Goal: Information Seeking & Learning: Learn about a topic

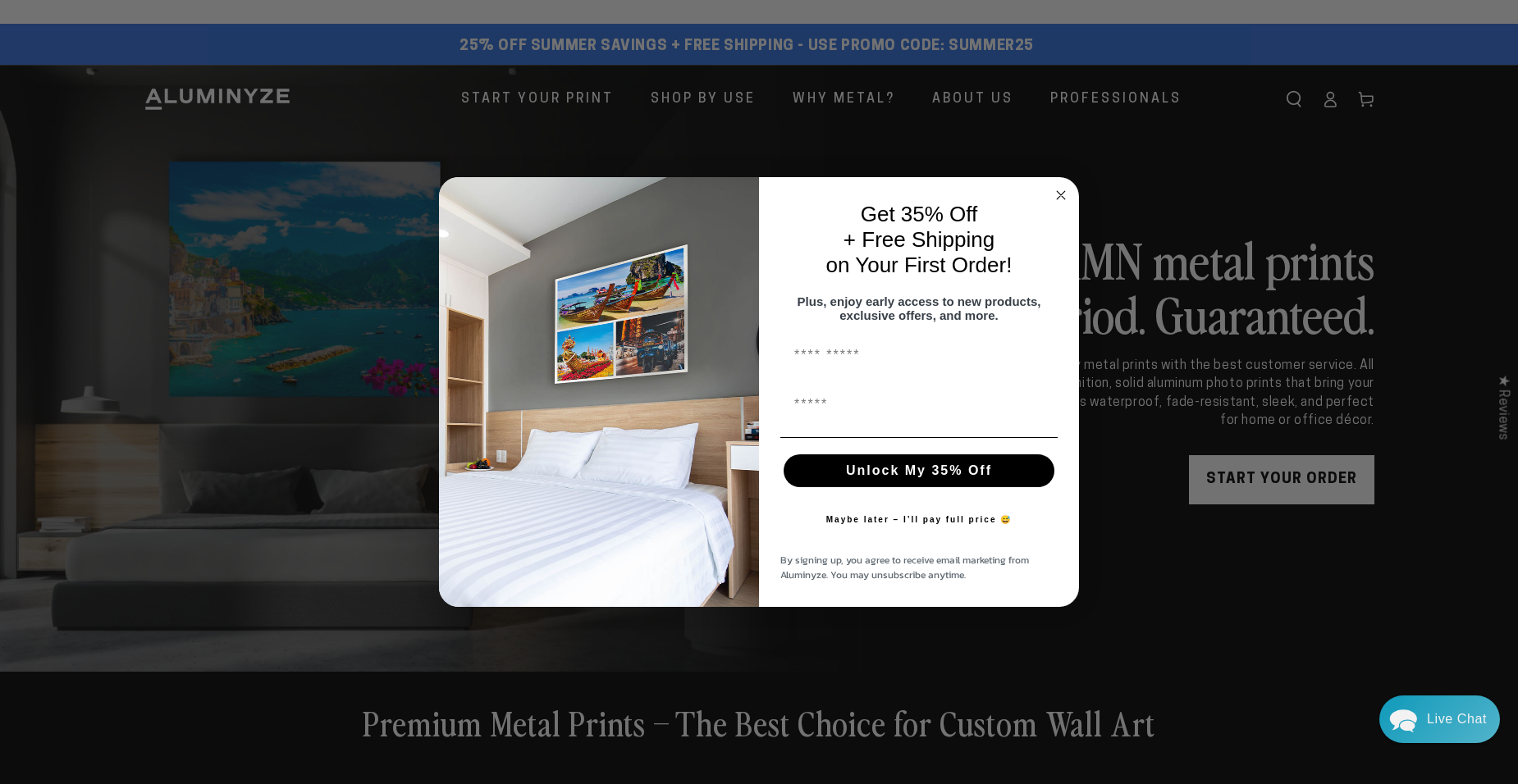
click at [1058, 186] on circle "Close dialog" at bounding box center [1061, 195] width 19 height 19
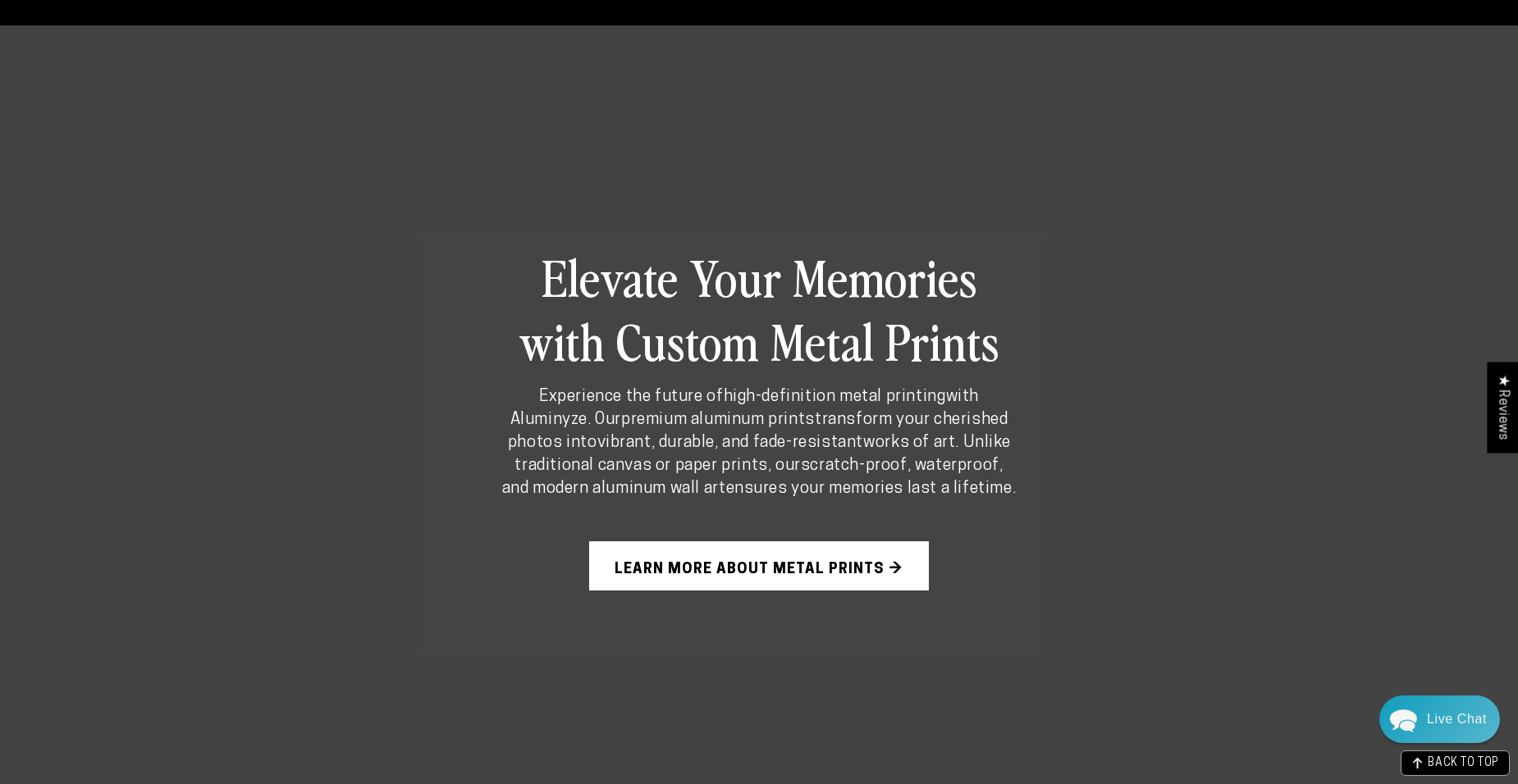
scroll to position [1066, 0]
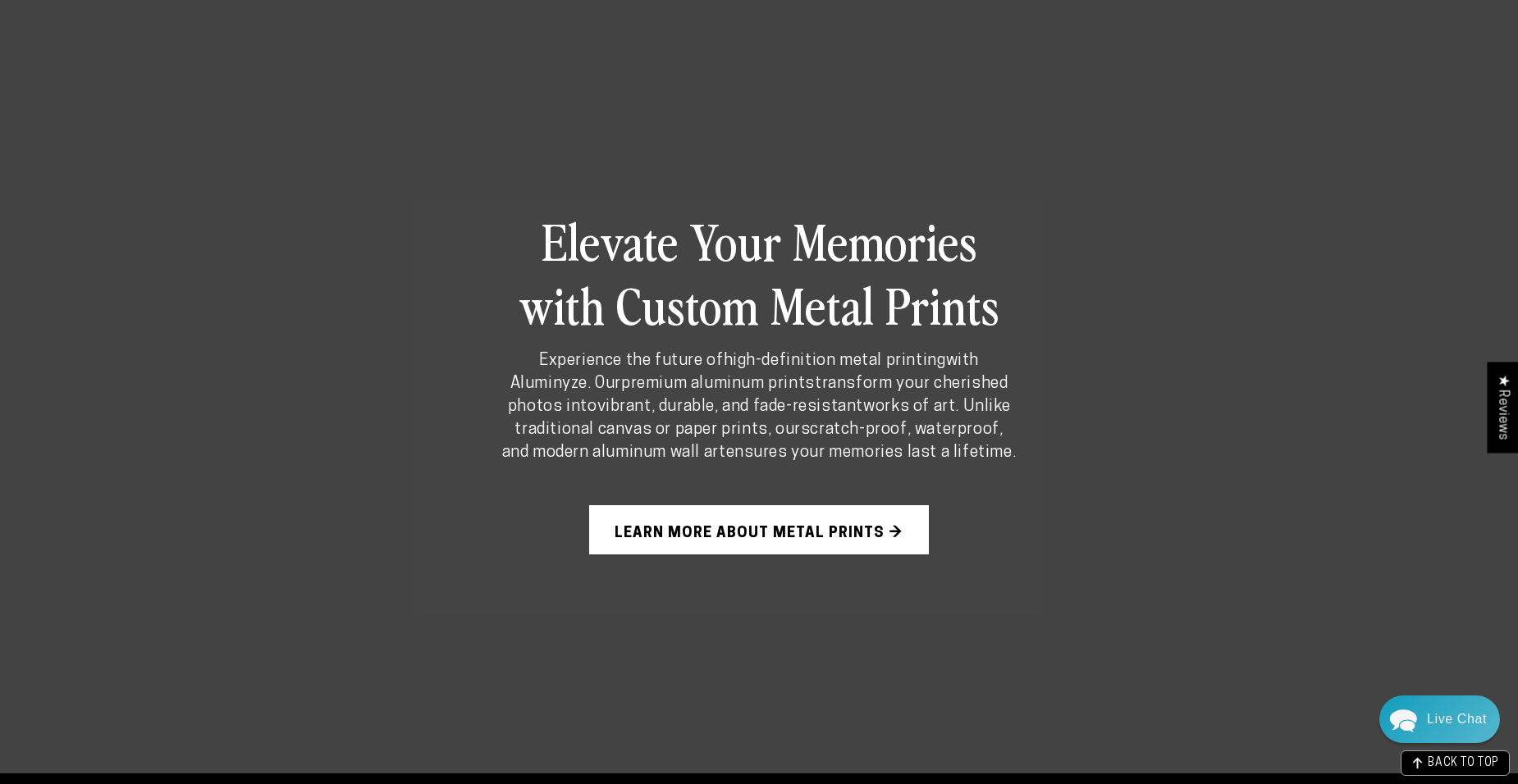
click at [802, 518] on link "Learn More About Metal Prints →" at bounding box center [759, 529] width 340 height 49
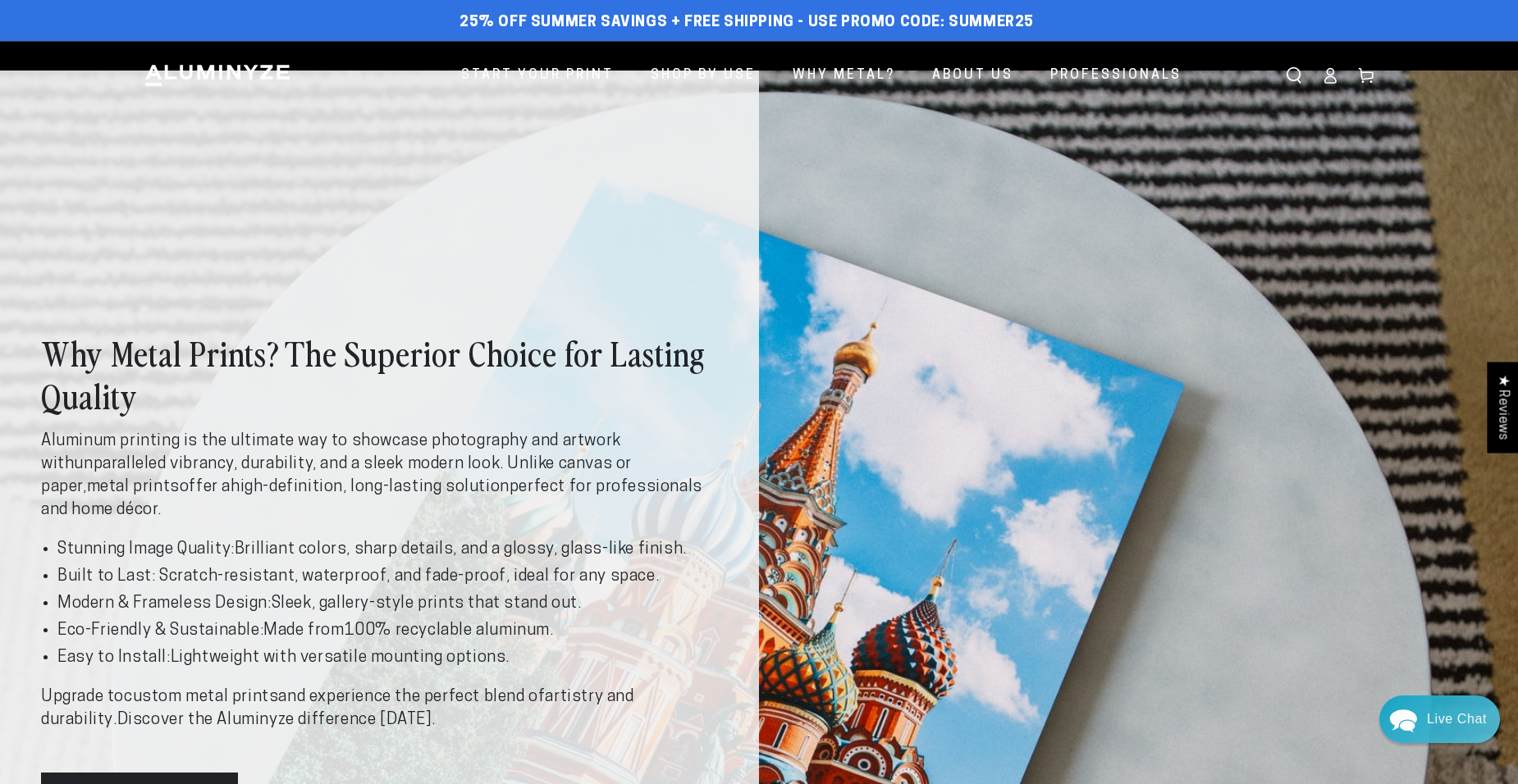
click at [1299, 173] on div "Why Metal Prints? The Superior Choice for Lasting Quality Aluminum printing is …" at bounding box center [759, 576] width 1518 height 1011
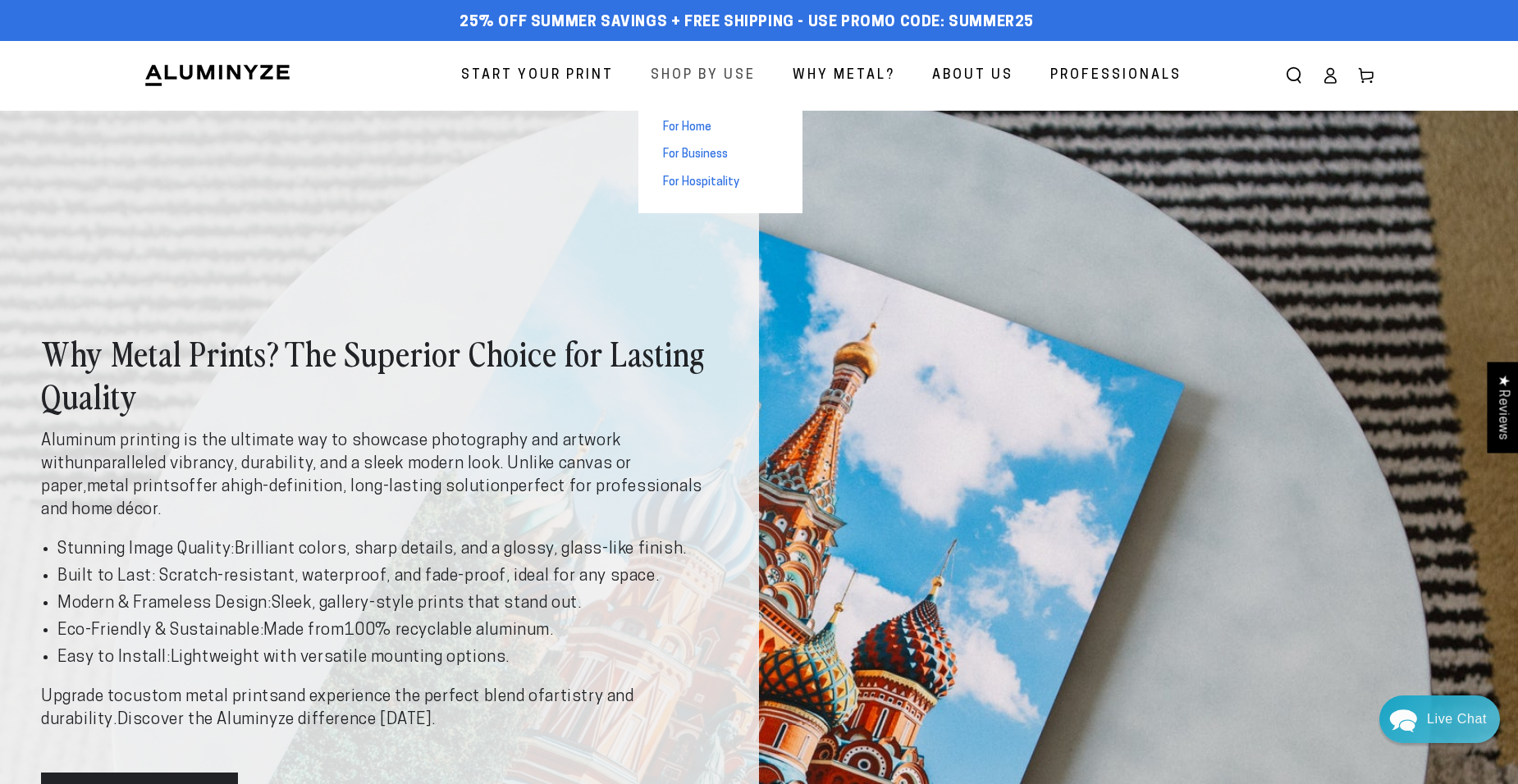
click at [715, 73] on span "Shop By Use" at bounding box center [702, 75] width 105 height 24
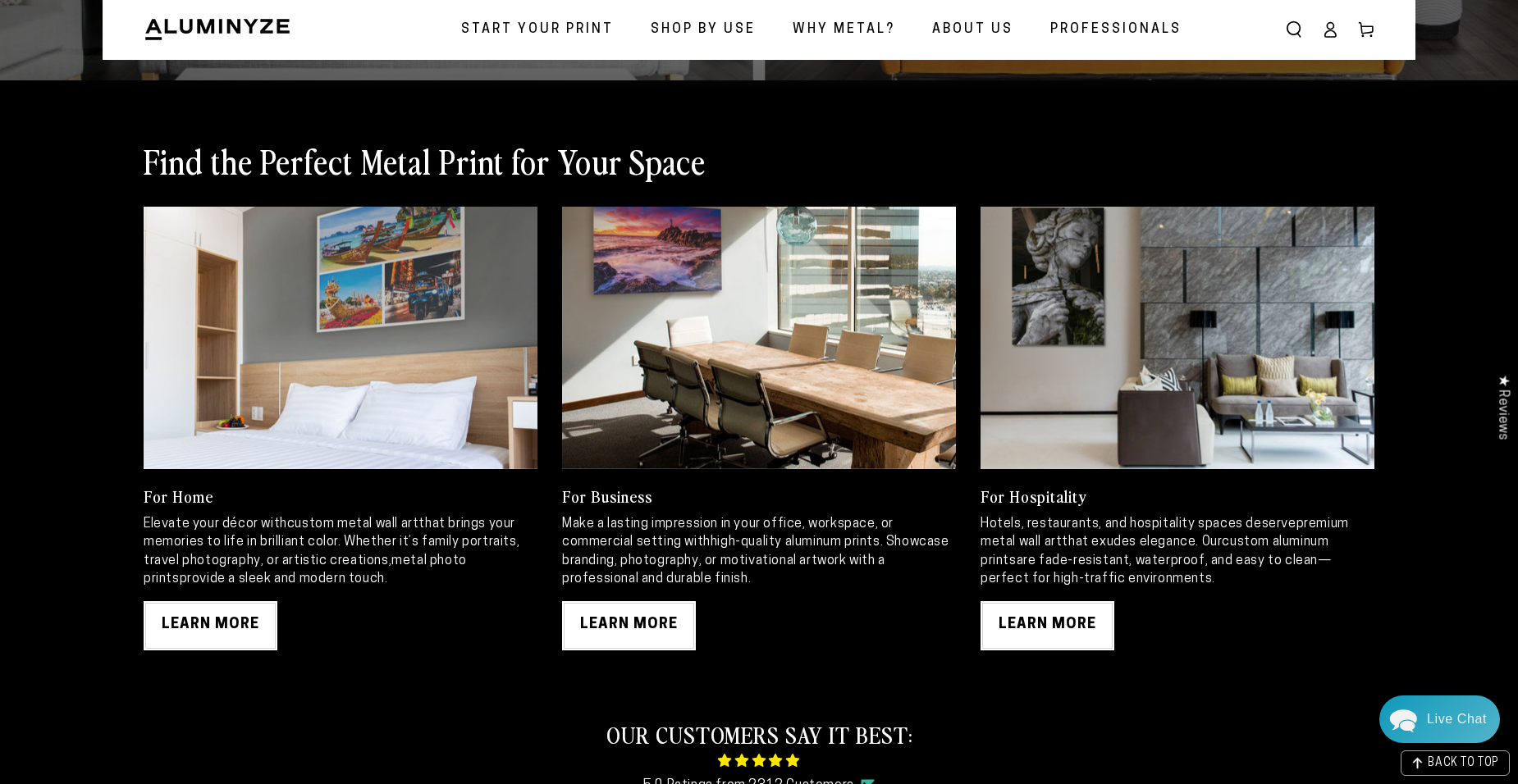
scroll to position [902, 0]
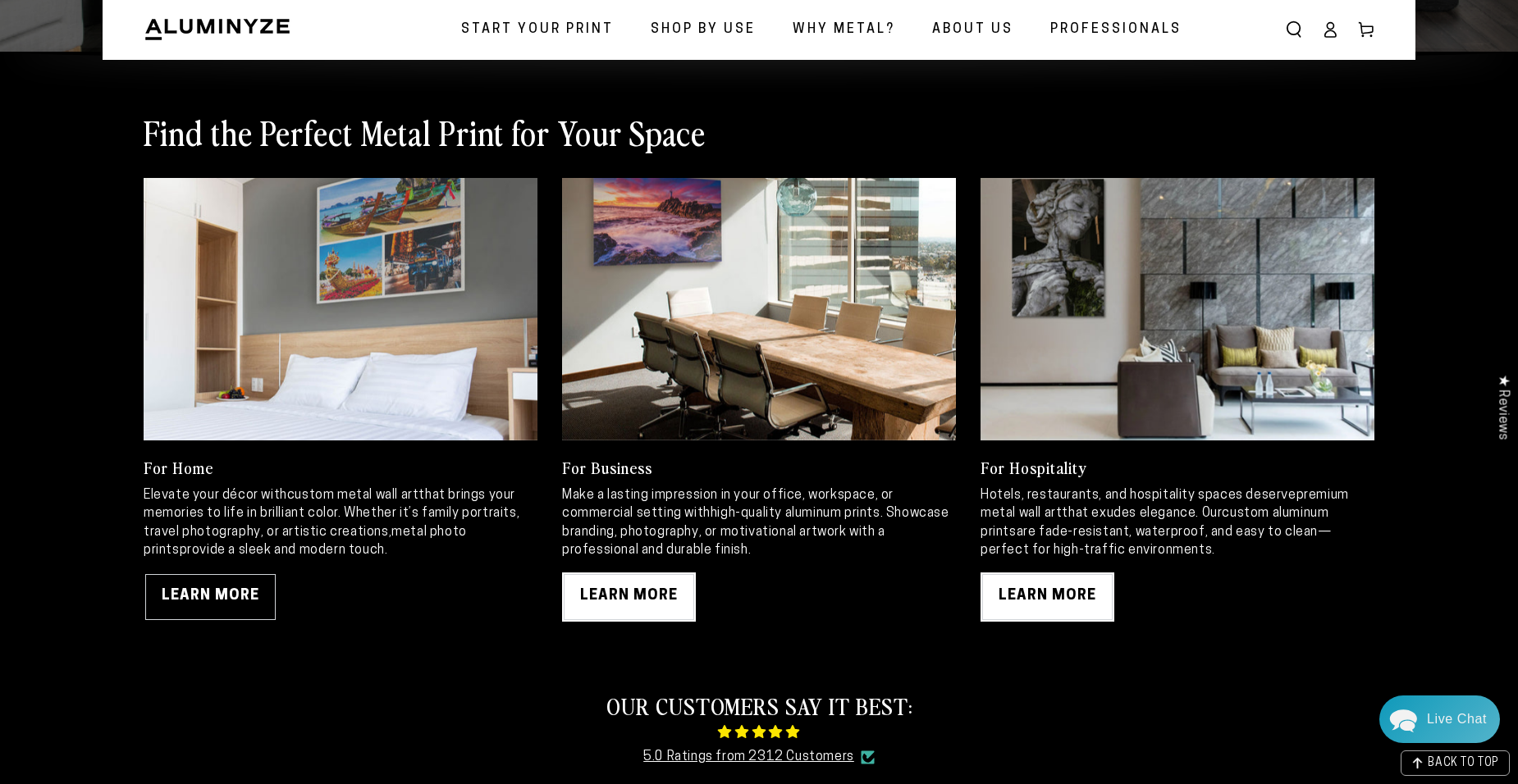
click at [240, 598] on link "LEARN MORE" at bounding box center [211, 597] width 134 height 49
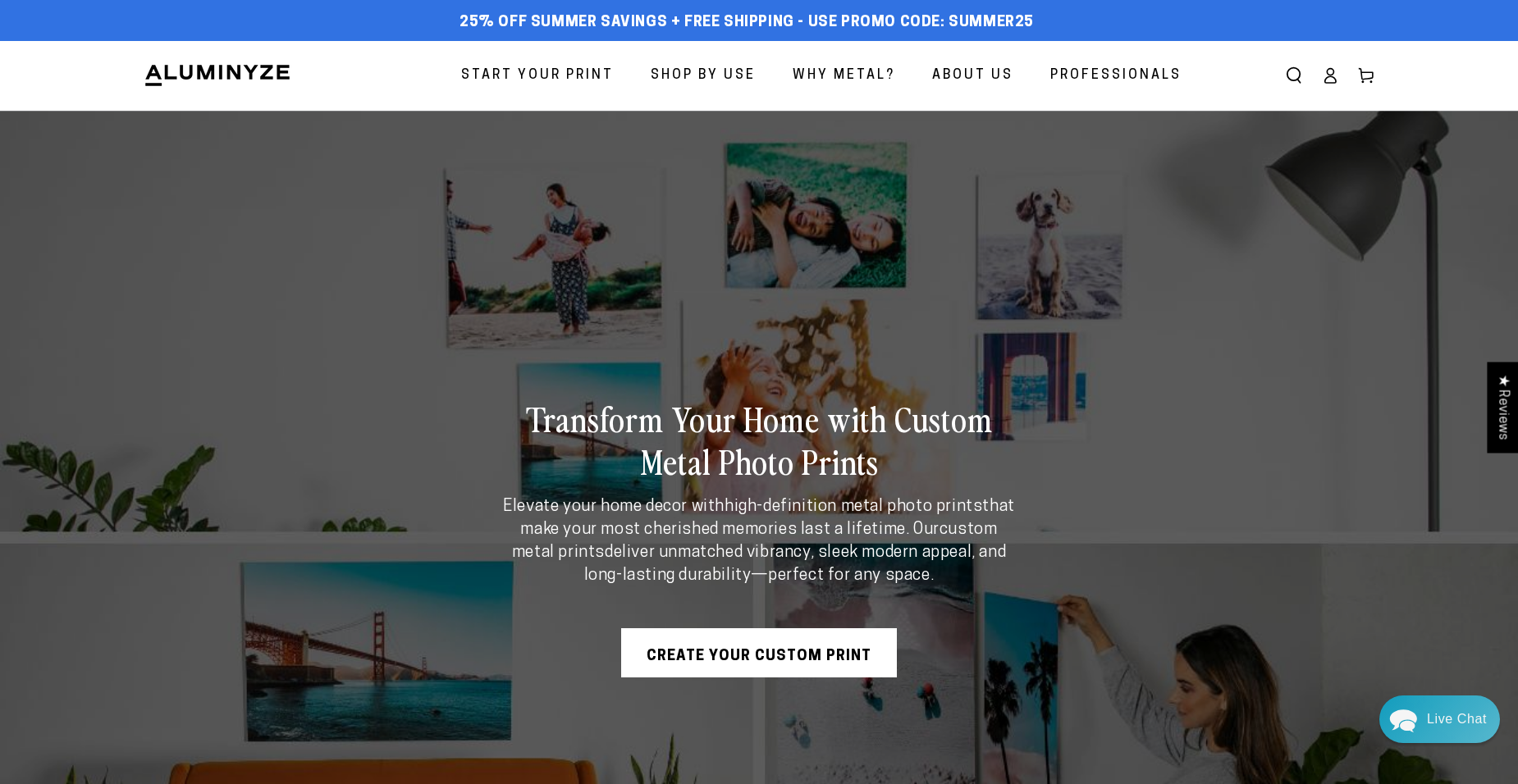
click at [1330, 78] on icon at bounding box center [1329, 75] width 16 height 16
drag, startPoint x: 1314, startPoint y: 273, endPoint x: 1232, endPoint y: 197, distance: 111.8
click at [1232, 197] on div "Transform Your Home with Custom Metal Photo Prints Elevate your home decor with…" at bounding box center [759, 537] width 1313 height 854
click at [698, 326] on div "Transform Your Home with Custom Metal Photo Prints Elevate your home decor with…" at bounding box center [759, 537] width 1313 height 854
